Goal: Information Seeking & Learning: Learn about a topic

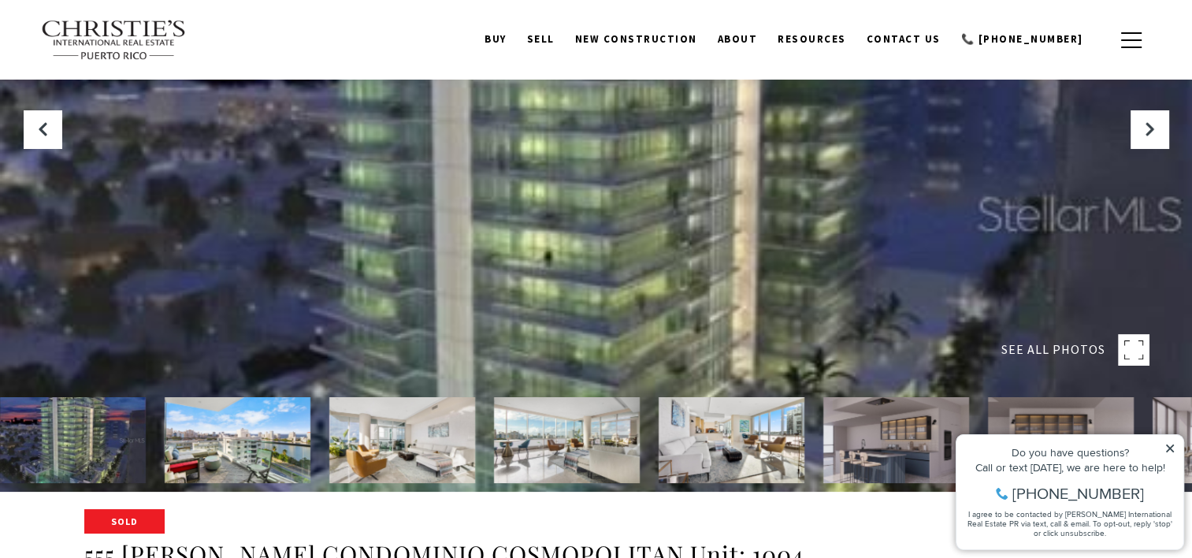
scroll to position [65, 0]
click at [262, 438] on img at bounding box center [238, 441] width 146 height 86
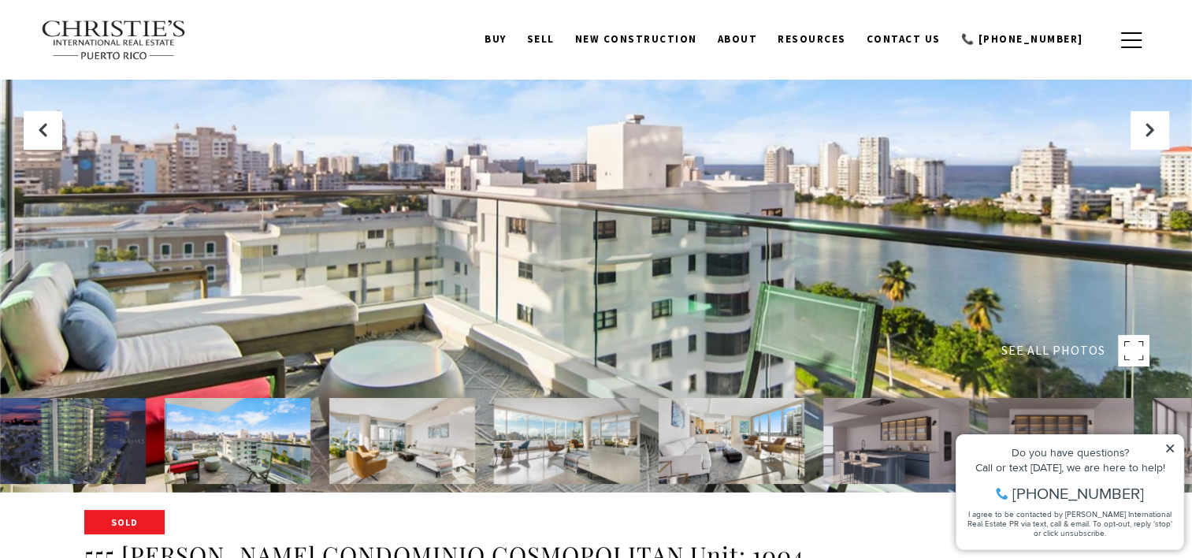
click at [395, 435] on img at bounding box center [402, 441] width 146 height 86
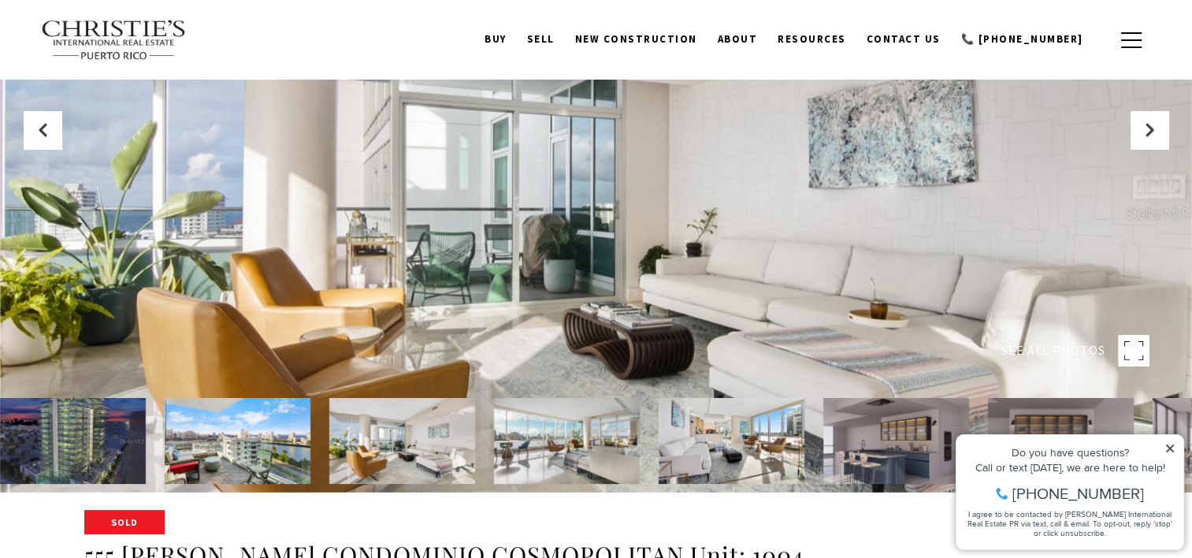
click at [534, 435] on img at bounding box center [567, 441] width 146 height 86
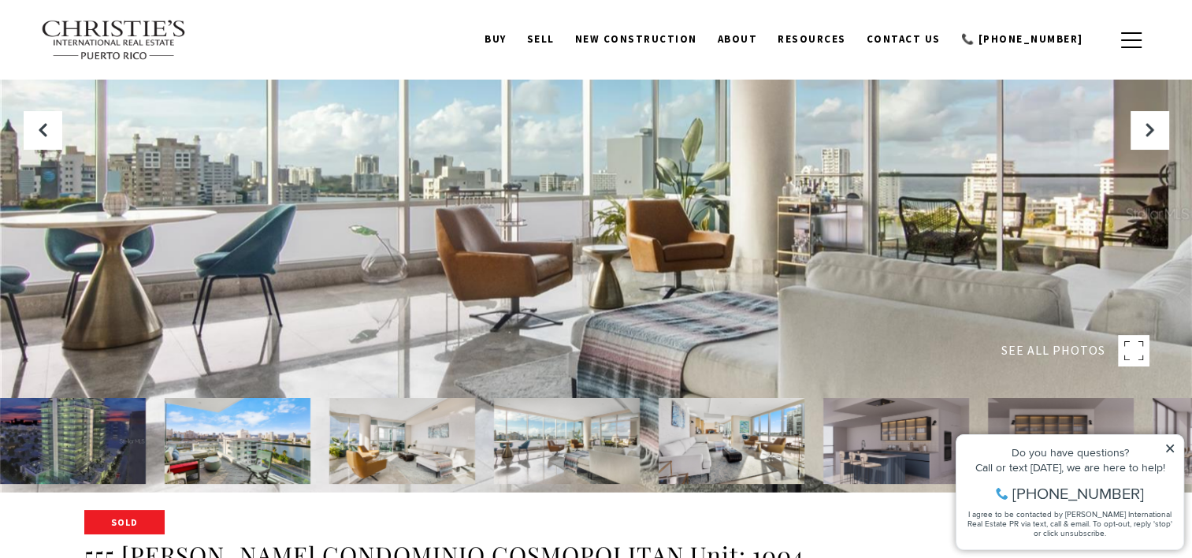
click at [692, 427] on img at bounding box center [732, 441] width 146 height 86
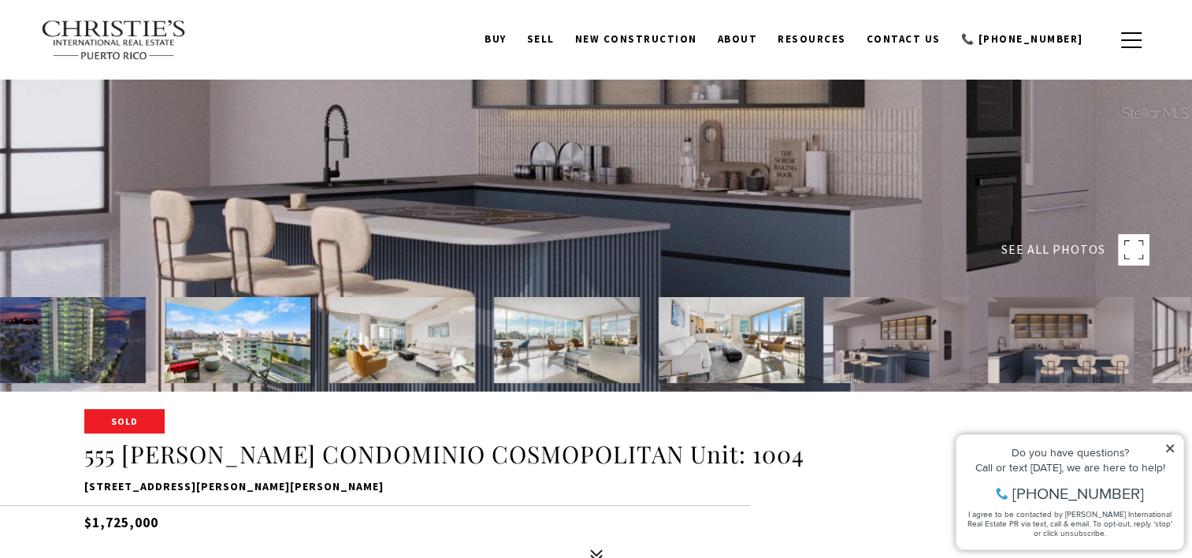
click at [760, 308] on img at bounding box center [732, 340] width 146 height 86
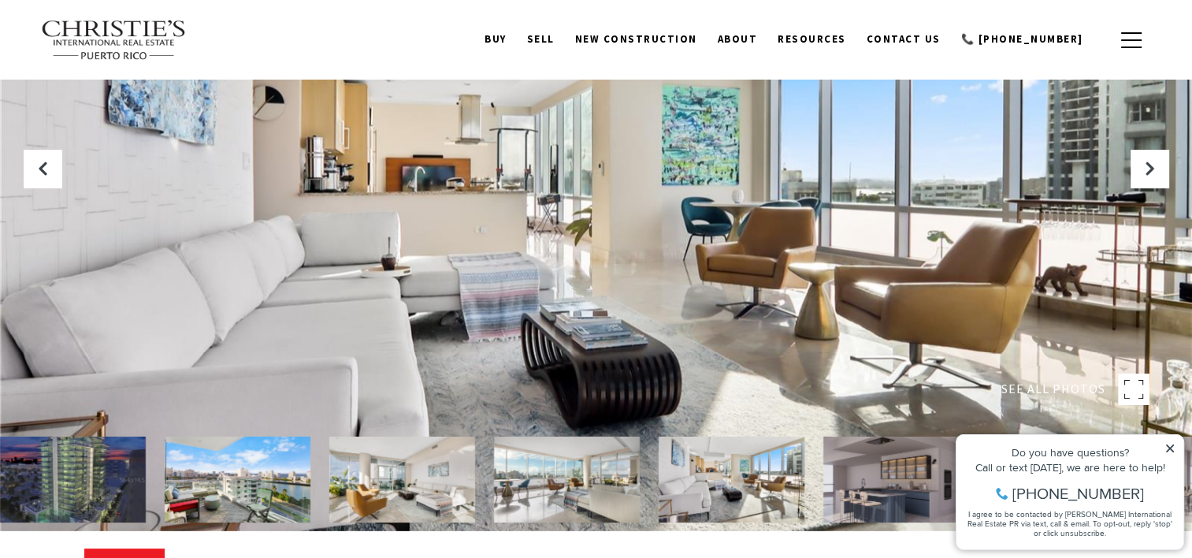
scroll to position [0, 0]
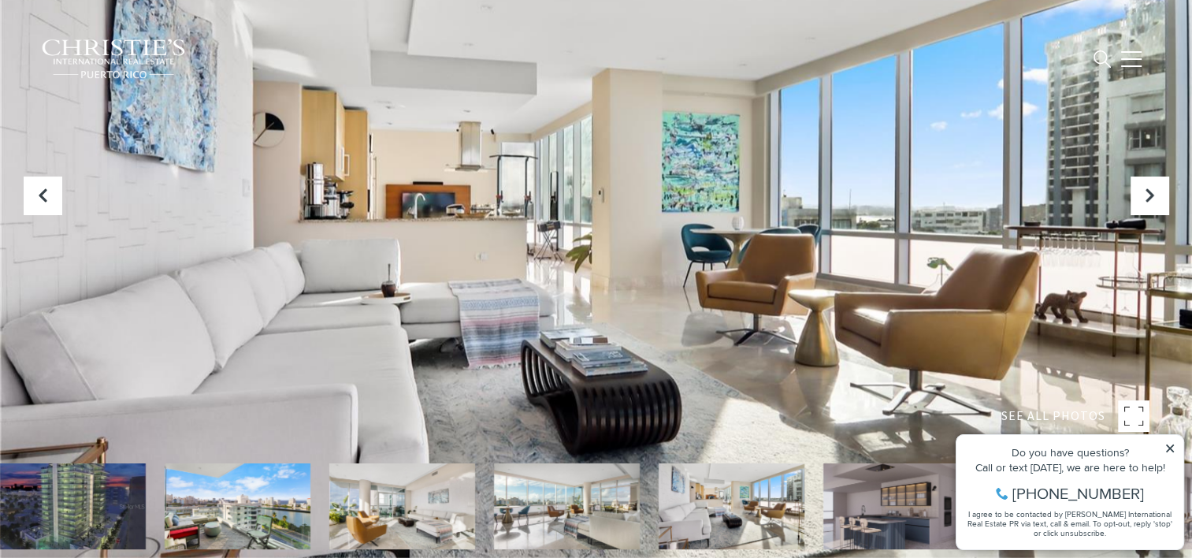
click at [1170, 444] on icon at bounding box center [1170, 448] width 11 height 11
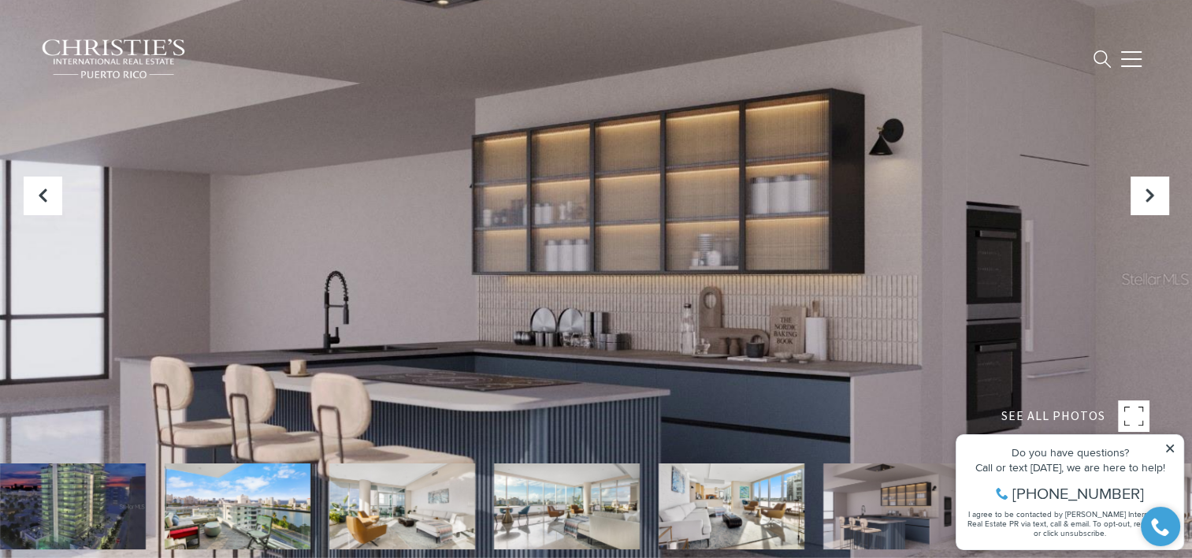
click at [1170, 451] on icon at bounding box center [1170, 448] width 11 height 11
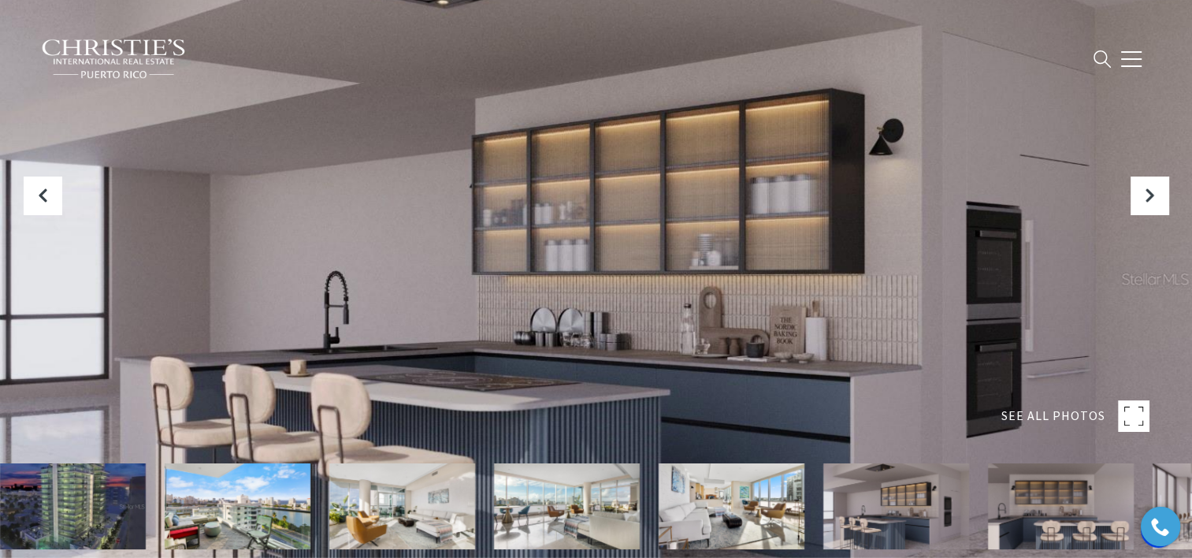
click at [936, 513] on img at bounding box center [897, 506] width 146 height 86
click at [1027, 504] on img at bounding box center [1061, 506] width 146 height 86
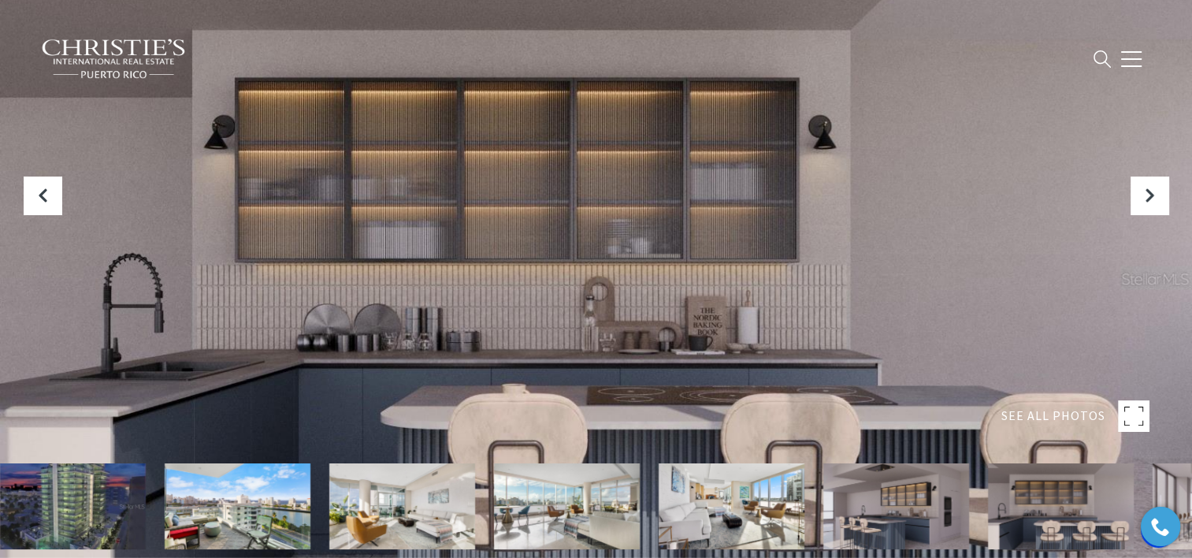
scroll to position [224, 0]
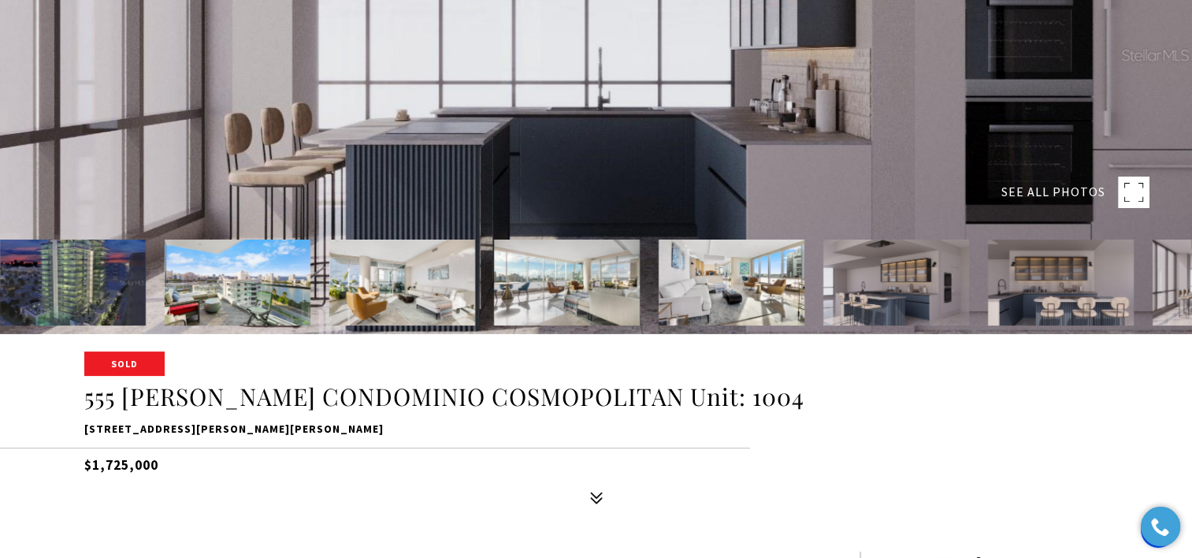
scroll to position [0, 0]
